Goal: Transaction & Acquisition: Download file/media

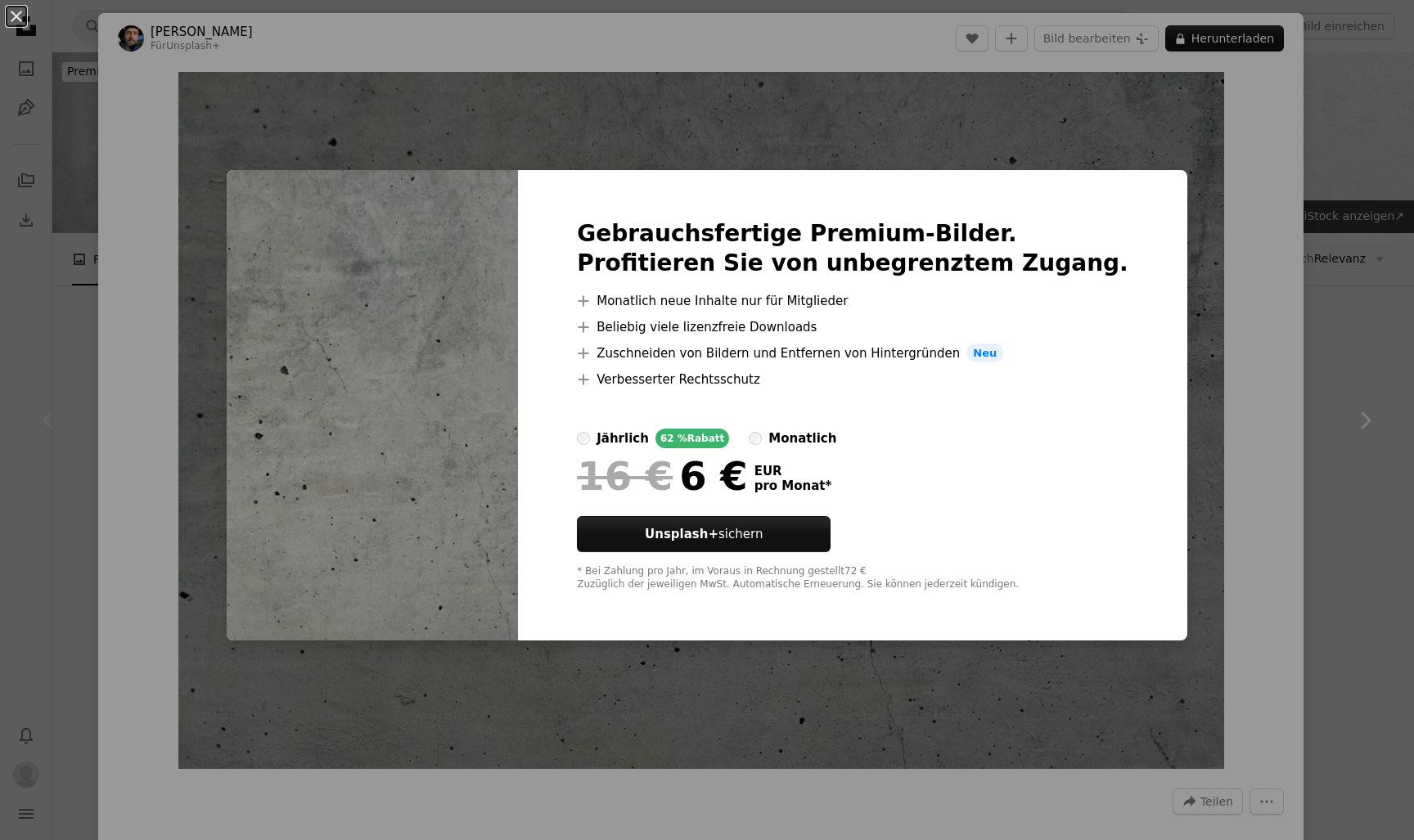
click at [1107, 39] on div "An X shape Gebrauchsfertige Premium-Bilder. Profitieren Sie von unbegrenztem Zu…" at bounding box center [707, 420] width 1414 height 840
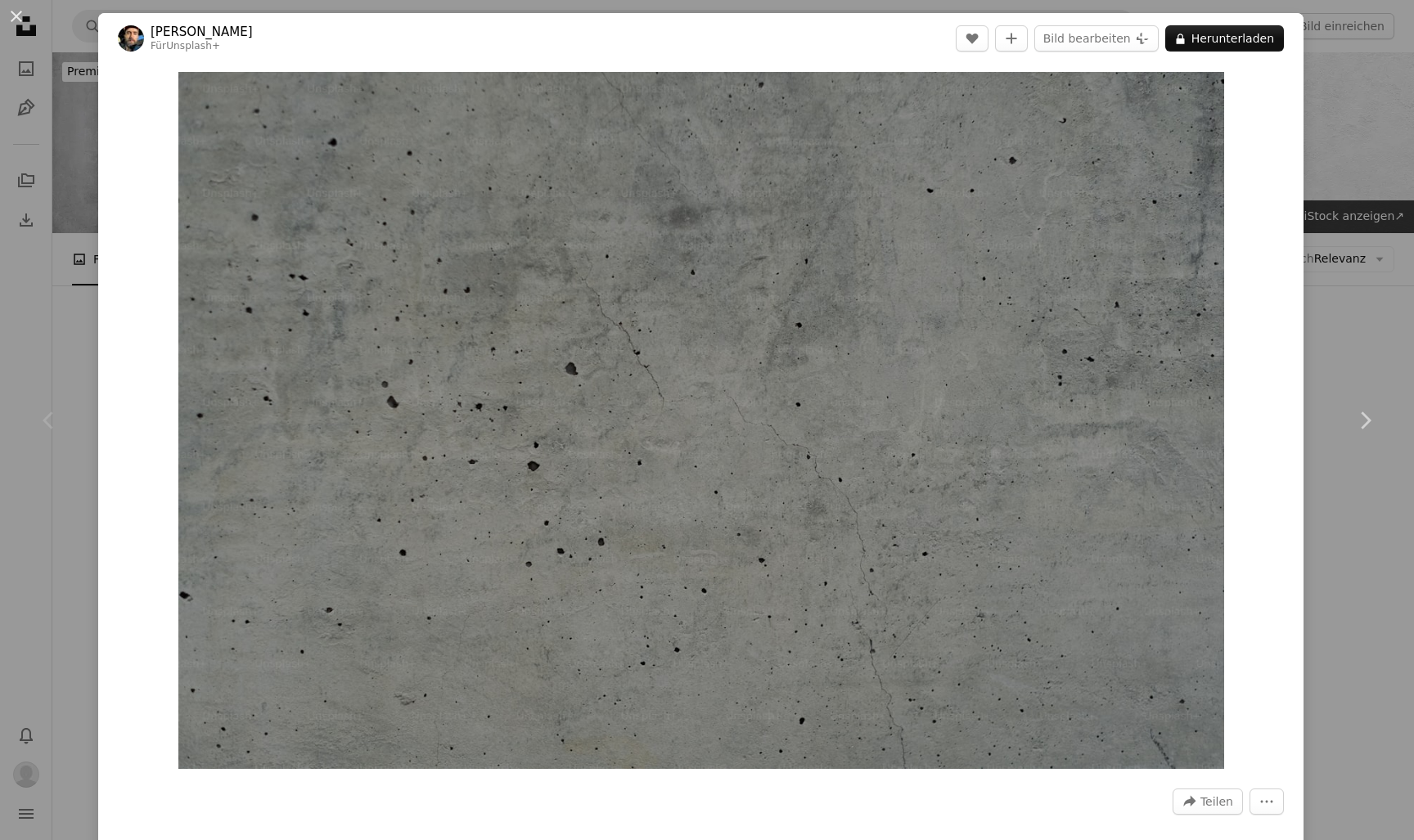
click at [1323, 155] on div "An X shape Chevron left Chevron right [PERSON_NAME] Für Unsplash+ A heart A plu…" at bounding box center [707, 420] width 1414 height 840
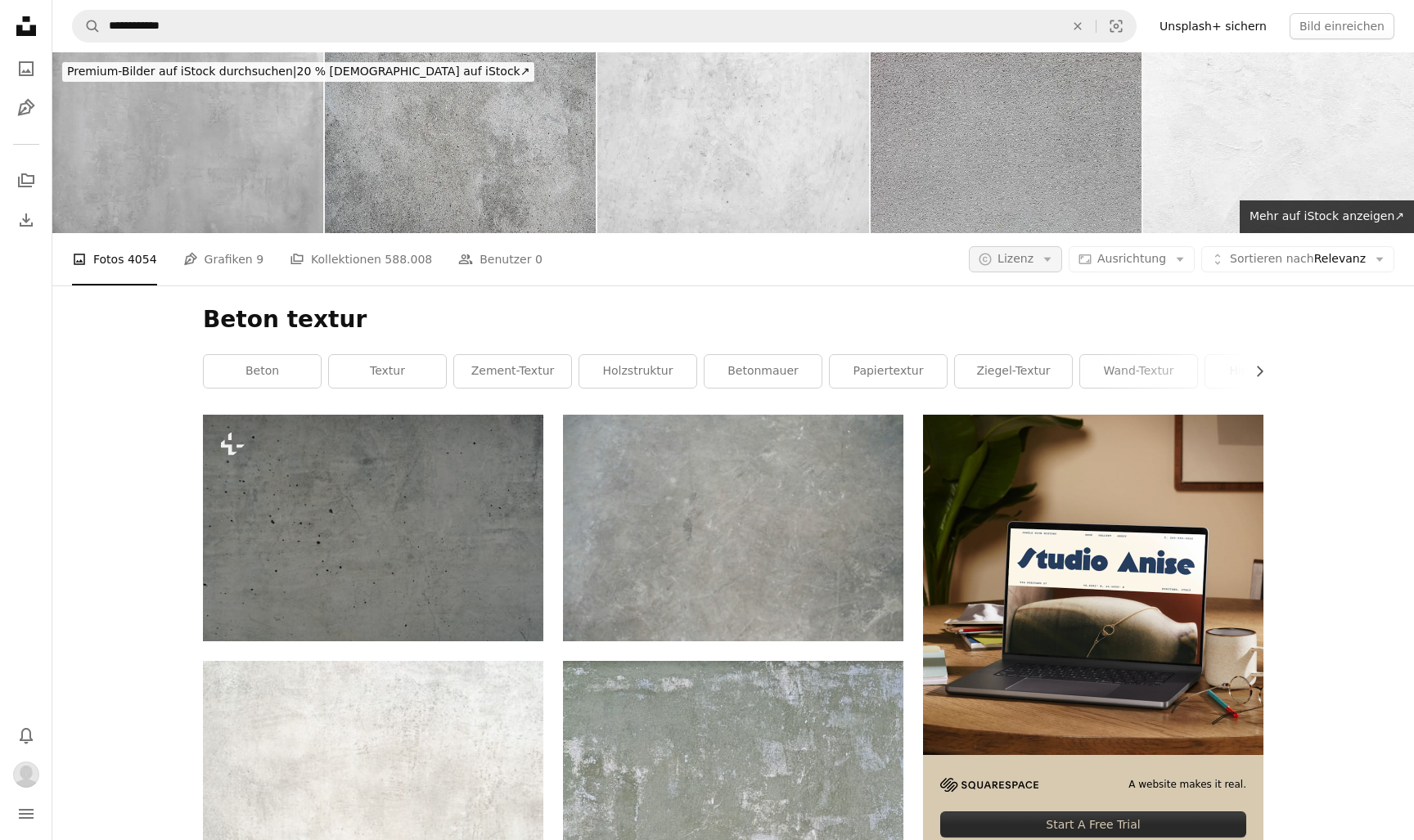
click at [1047, 255] on button "A copyright icon © Lizenz Arrow down" at bounding box center [1015, 259] width 93 height 26
click at [1036, 381] on span "Kostenlos" at bounding box center [1063, 389] width 100 height 17
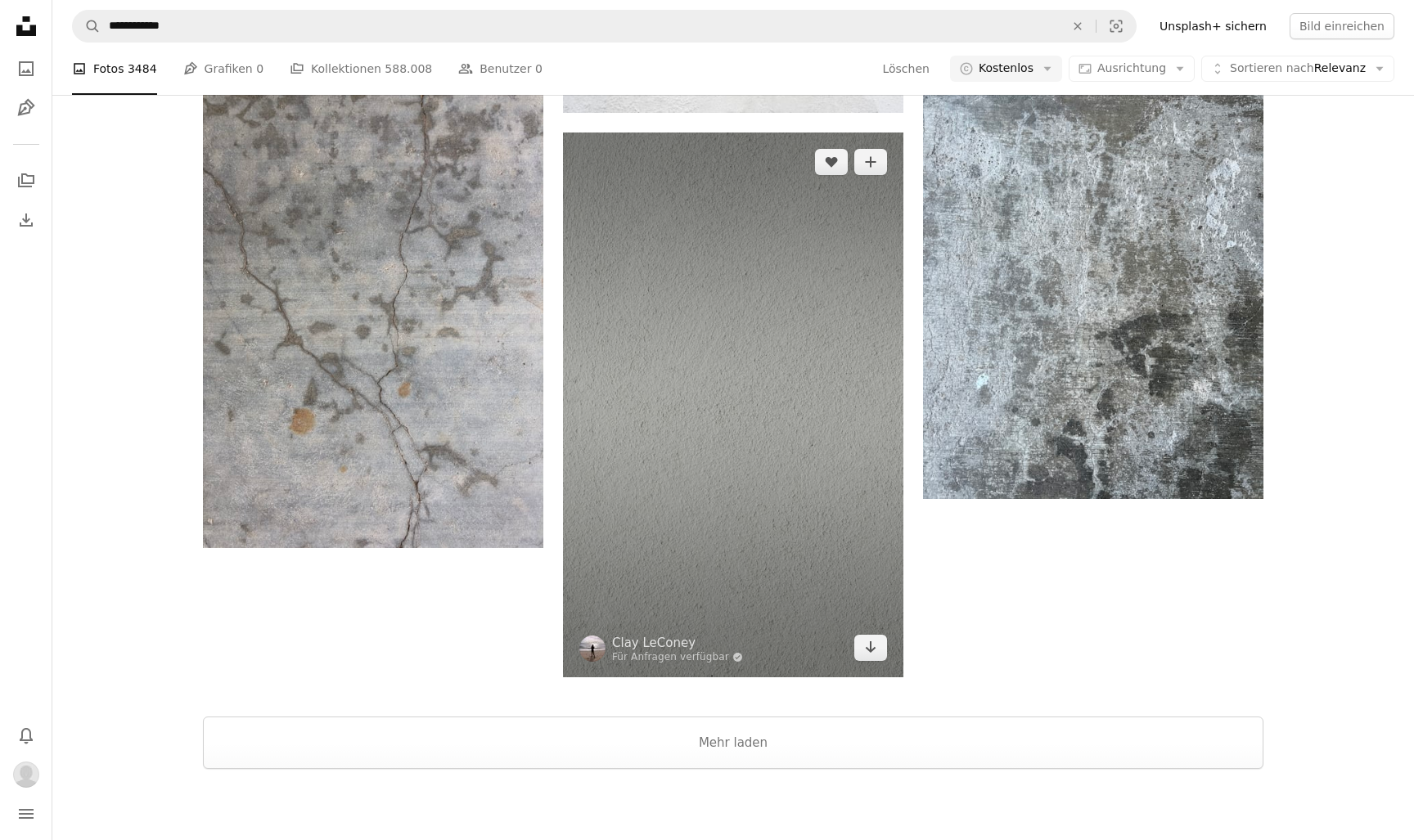
scroll to position [2594, 0]
click at [877, 654] on link "Arrow pointing down" at bounding box center [870, 648] width 32 height 26
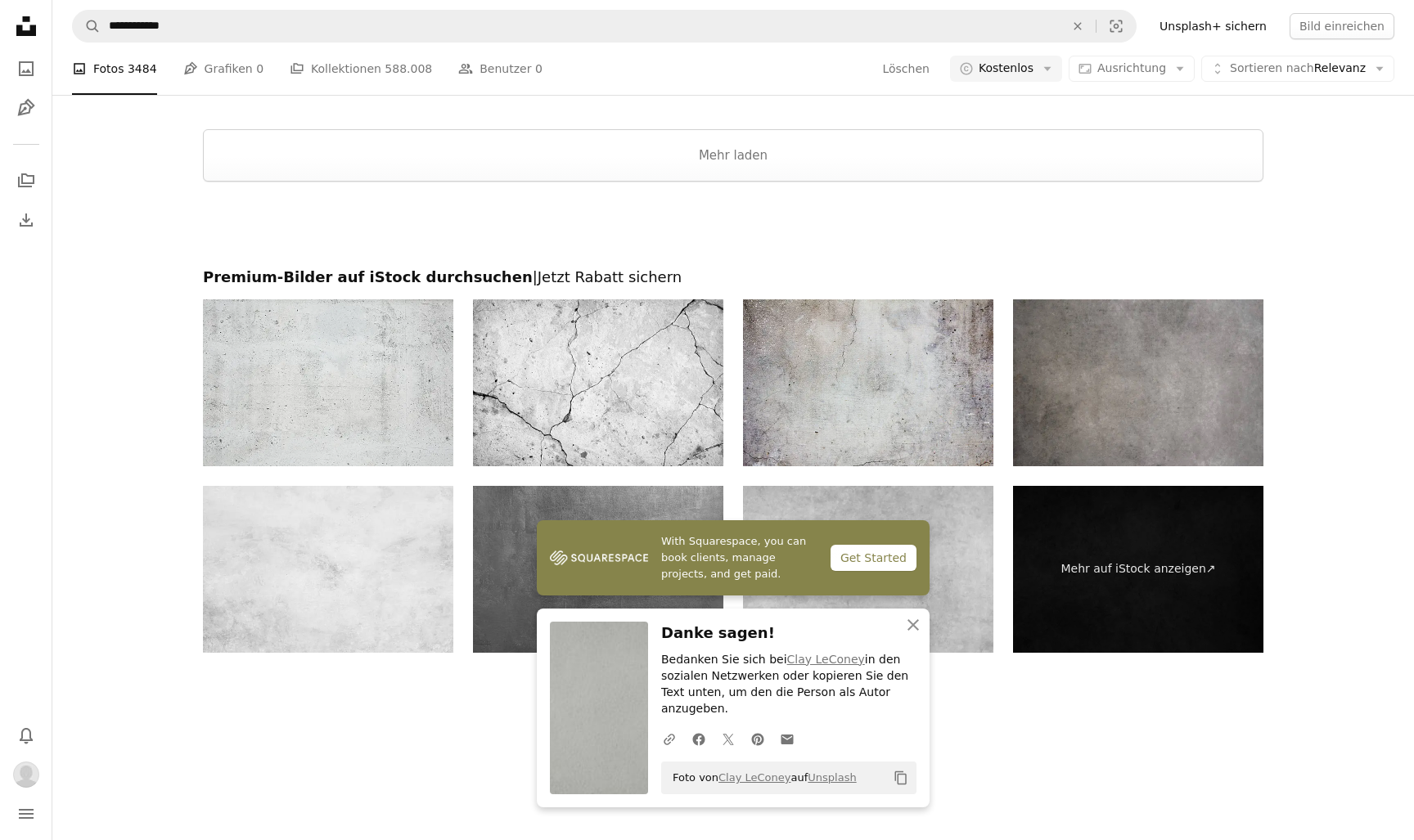
scroll to position [3180, 0]
click at [782, 166] on button "Mehr laden" at bounding box center [733, 157] width 1060 height 53
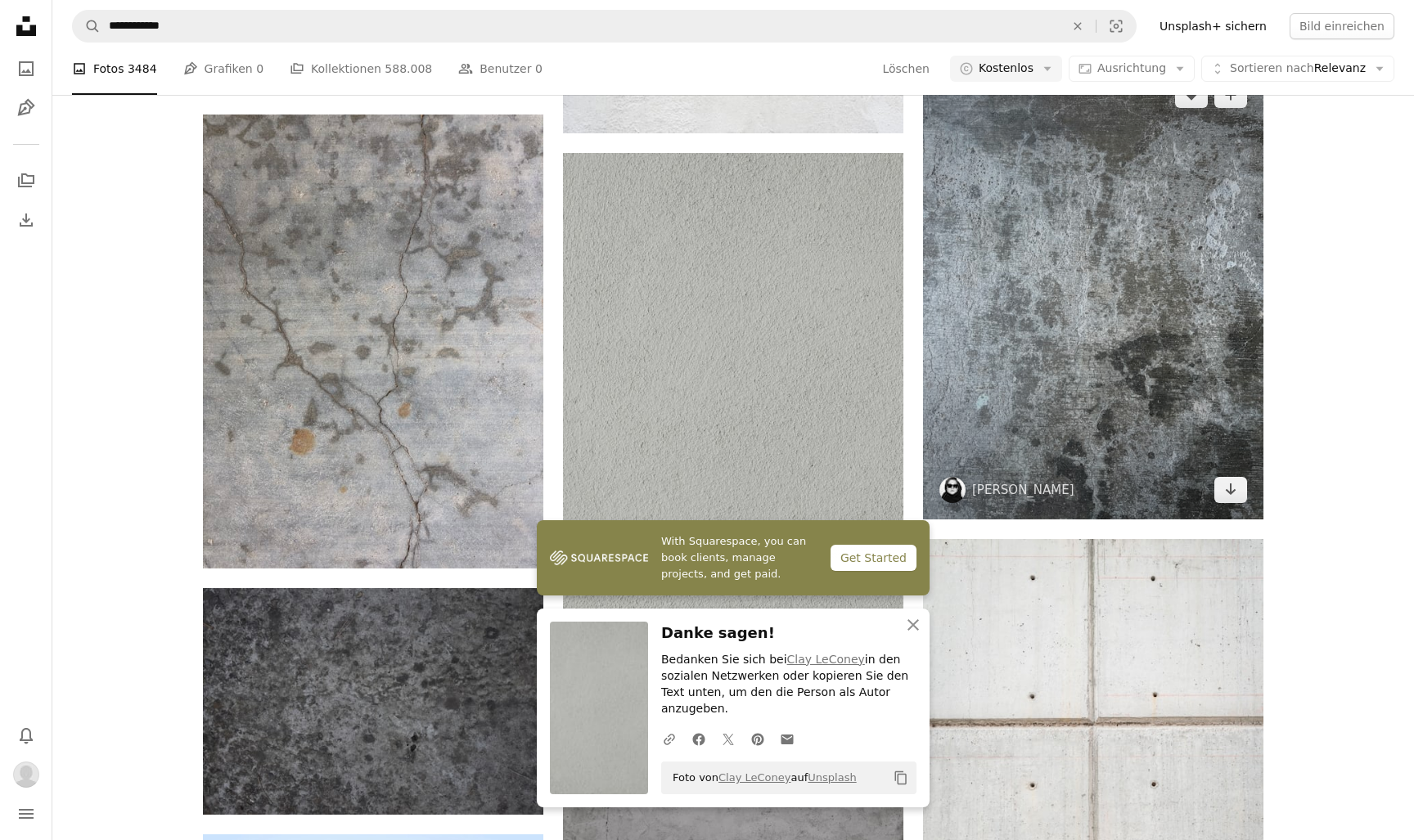
scroll to position [2644, 0]
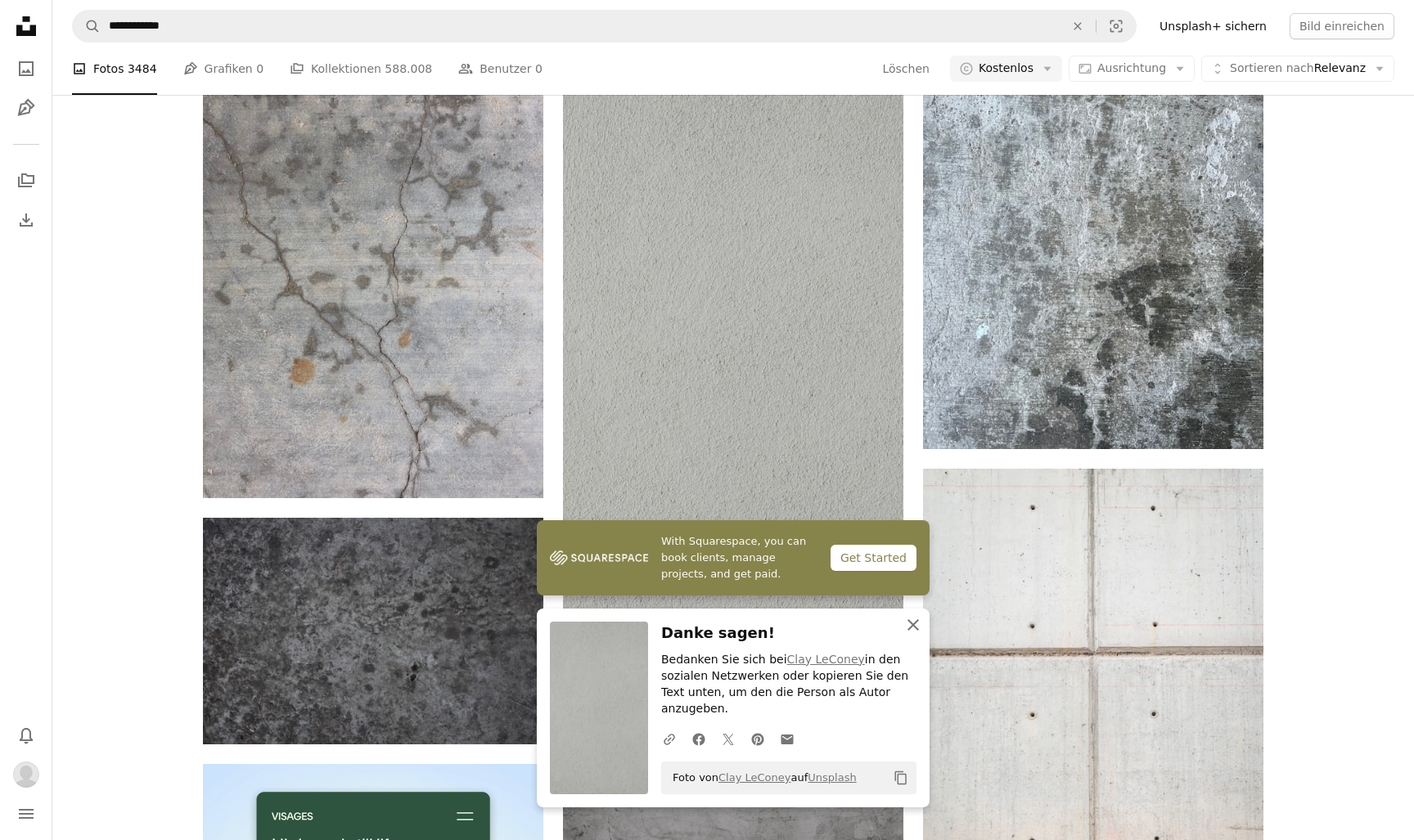
click at [913, 635] on icon "An X shape" at bounding box center [913, 625] width 19 height 19
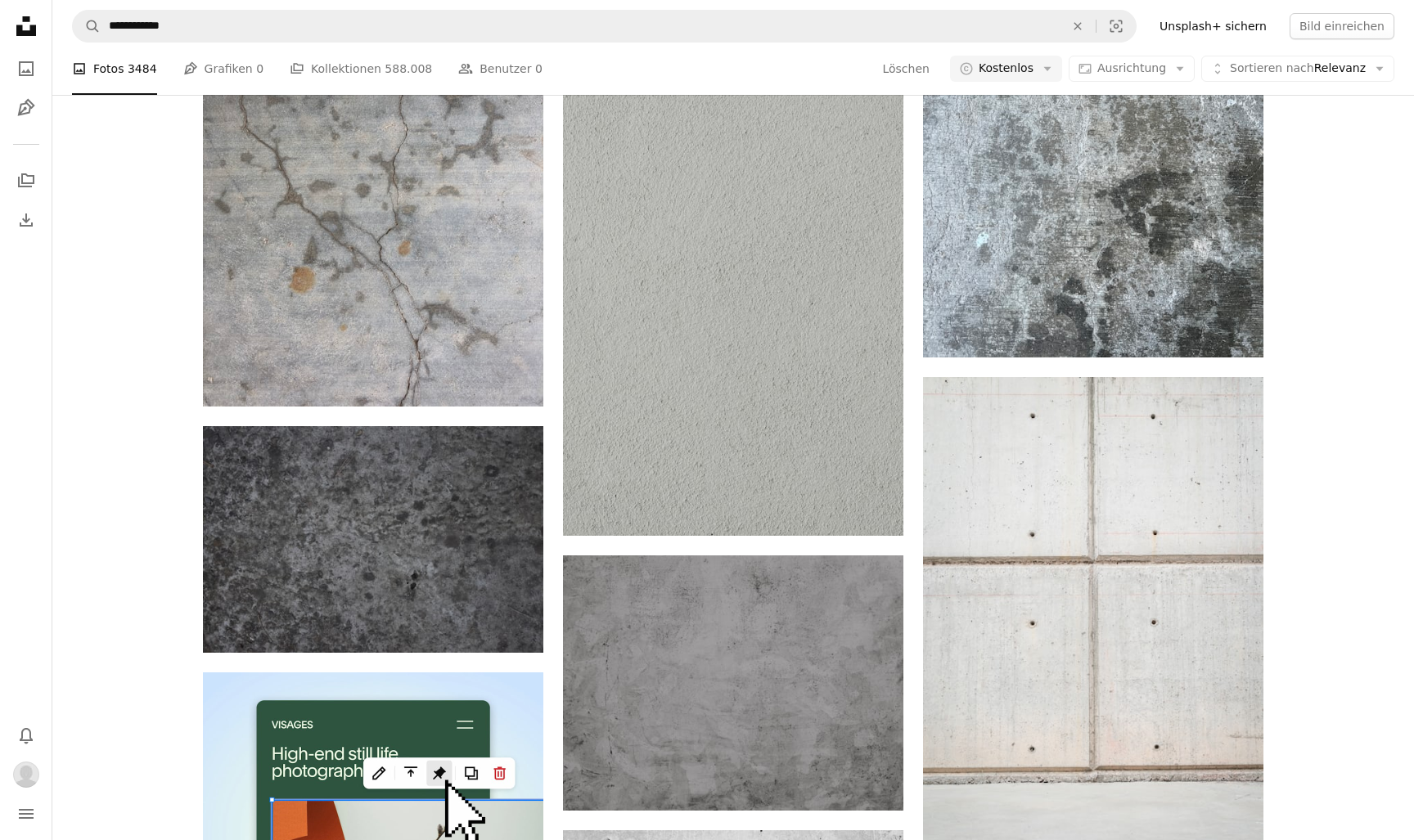
scroll to position [3032, 0]
